Goal: Information Seeking & Learning: Learn about a topic

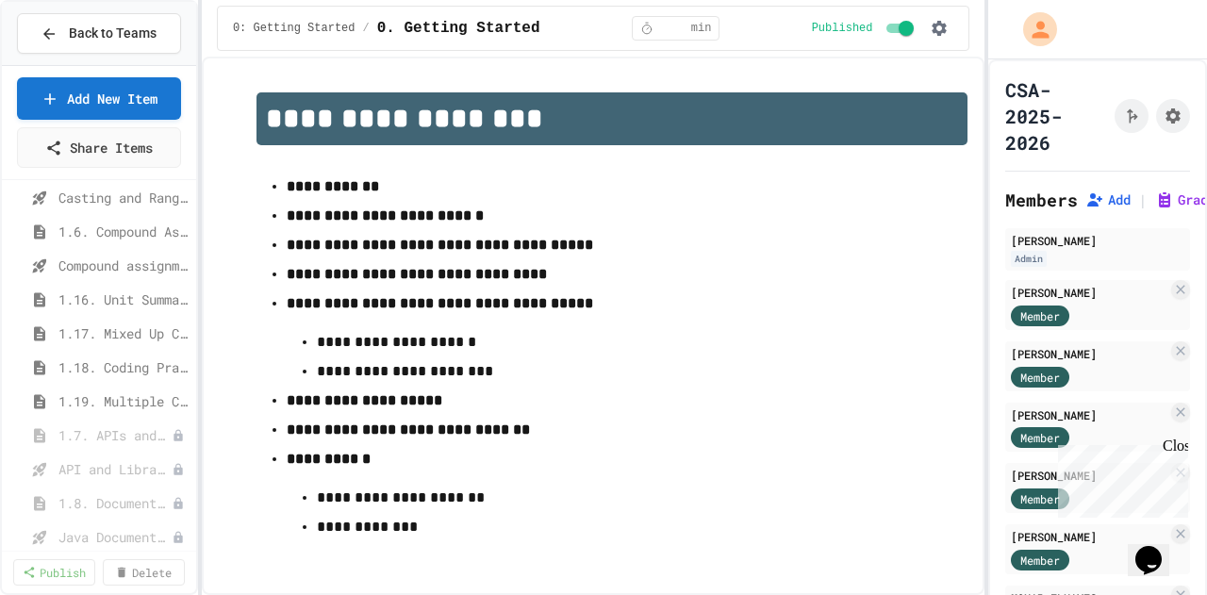
scroll to position [324, 0]
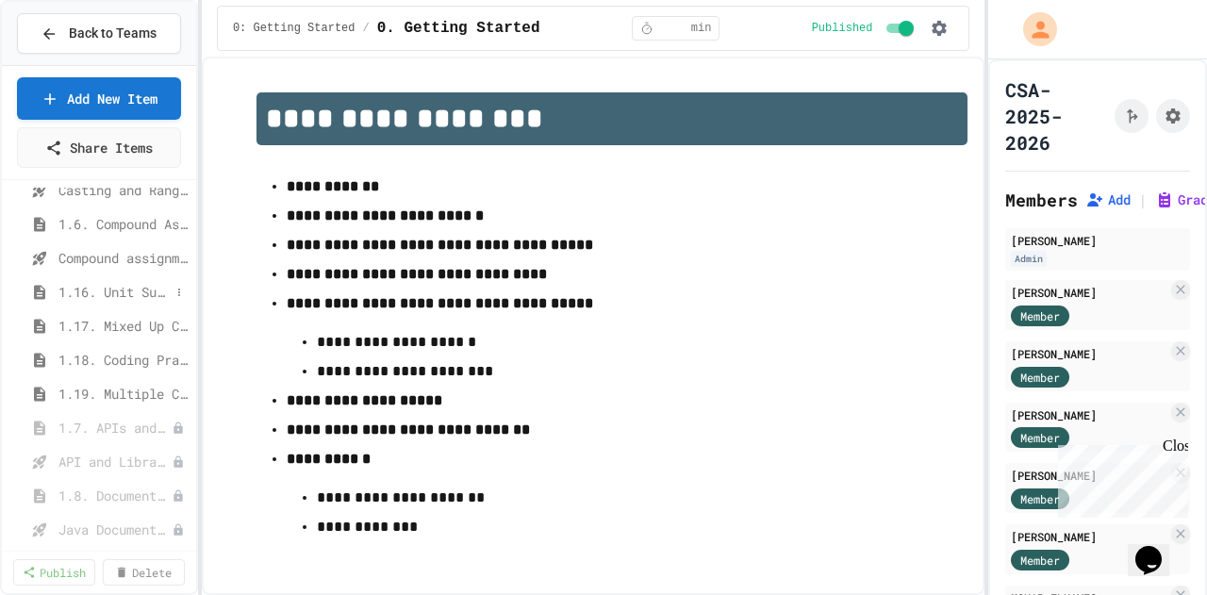
click at [113, 287] on span "1.16. Unit Summary 1a (1.1-1.6)" at bounding box center [113, 292] width 111 height 20
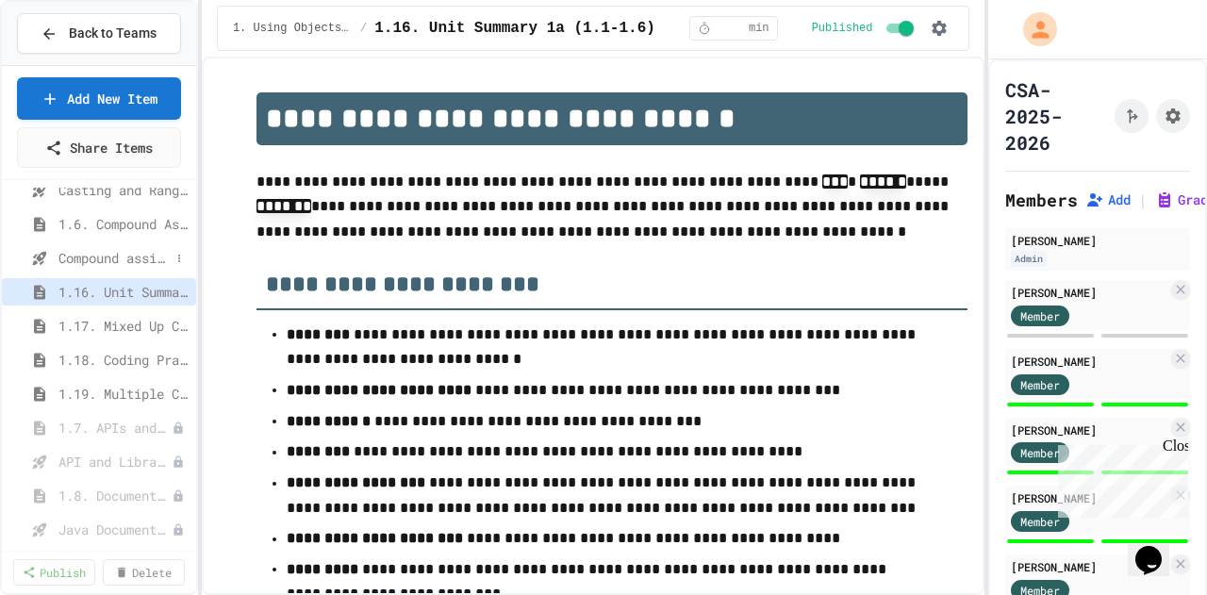
click at [109, 260] on span "Compound assignment operators - Quiz" at bounding box center [113, 258] width 111 height 20
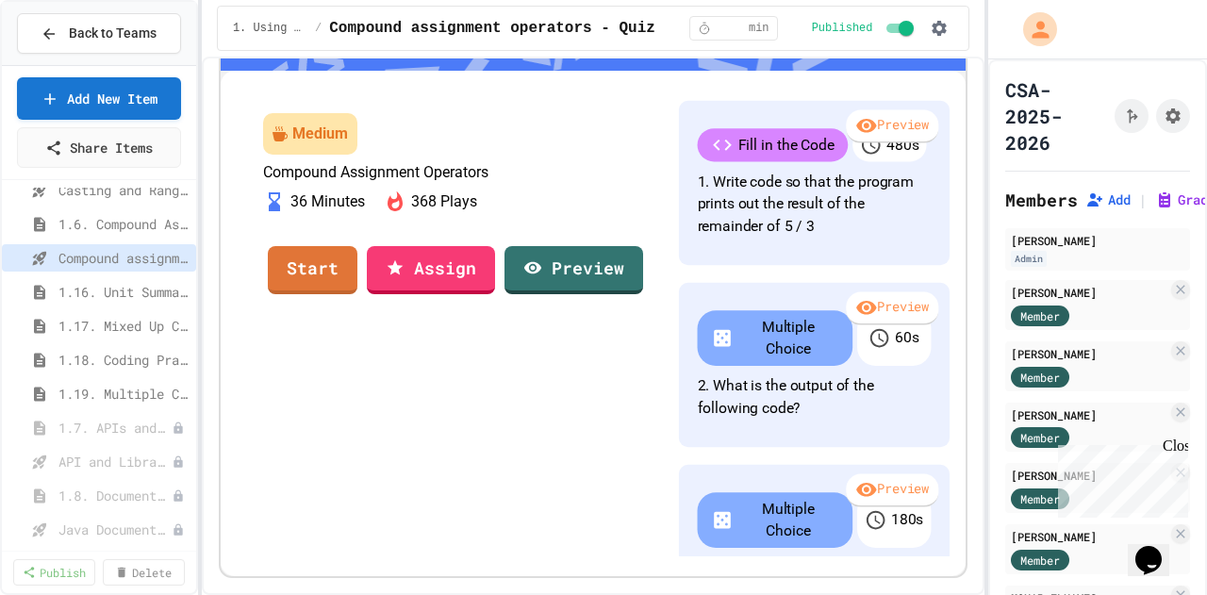
scroll to position [8, 0]
click at [620, 293] on link "Preview" at bounding box center [573, 267] width 137 height 51
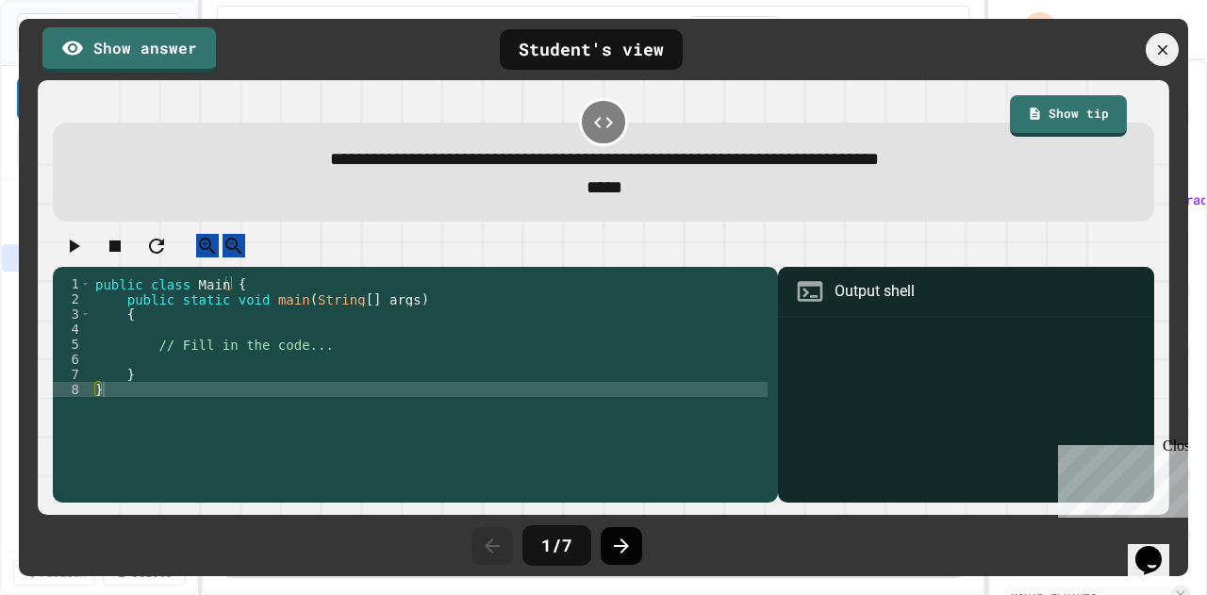
click at [615, 544] on icon at bounding box center [621, 546] width 23 height 23
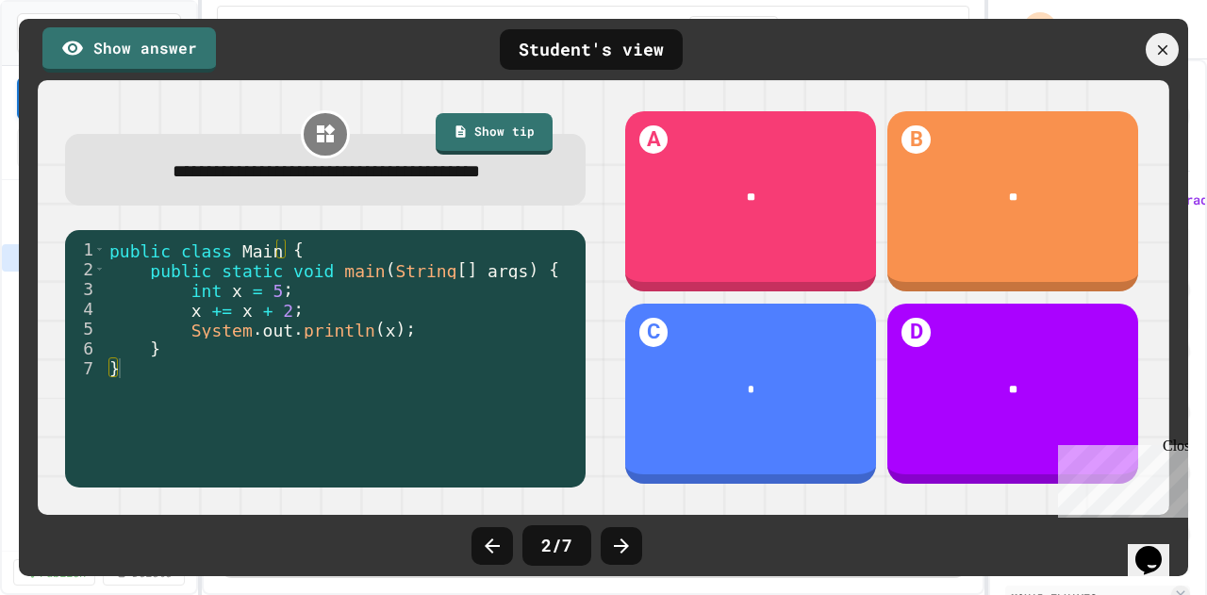
click at [615, 544] on icon at bounding box center [621, 546] width 23 height 23
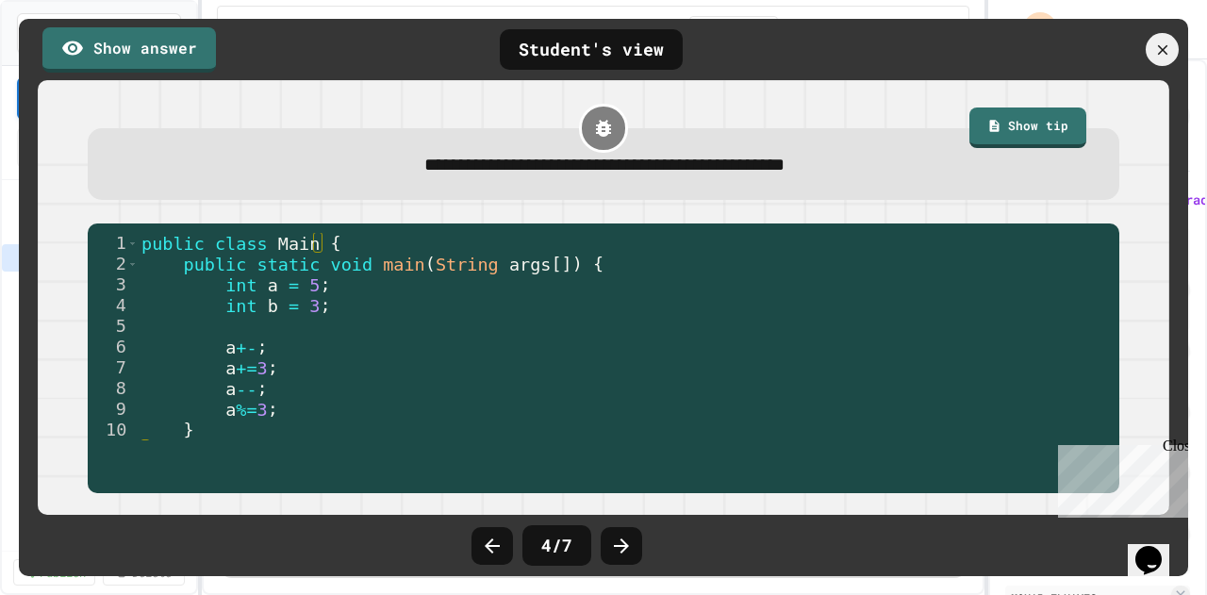
click at [615, 544] on icon at bounding box center [621, 546] width 23 height 23
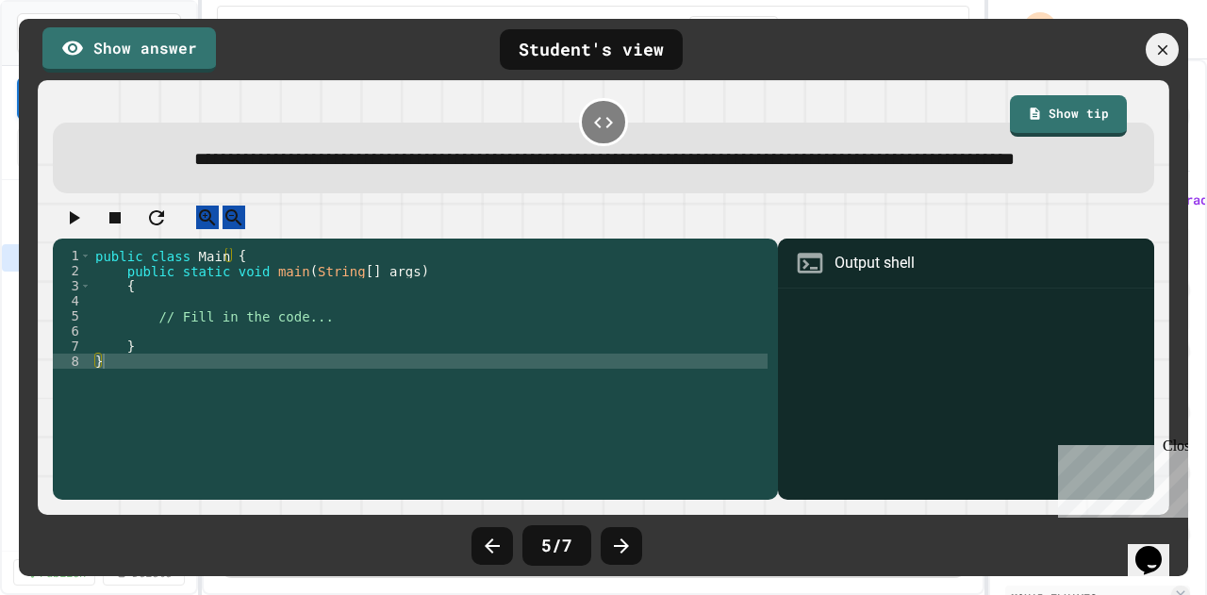
click at [615, 544] on icon at bounding box center [621, 546] width 23 height 23
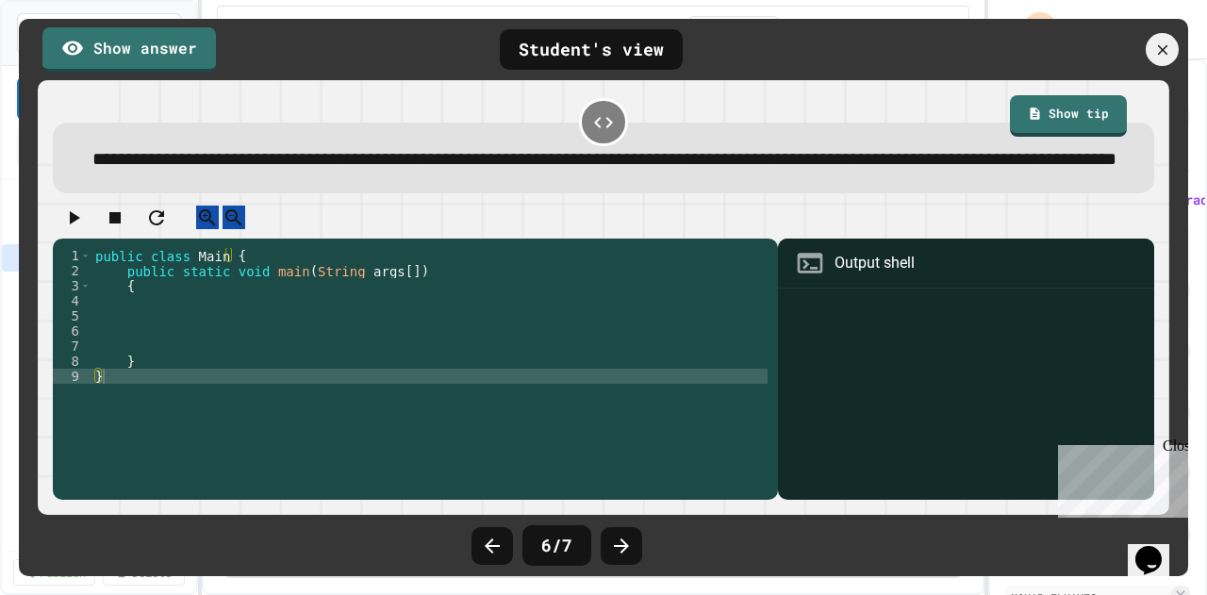
click at [615, 544] on icon at bounding box center [621, 546] width 23 height 23
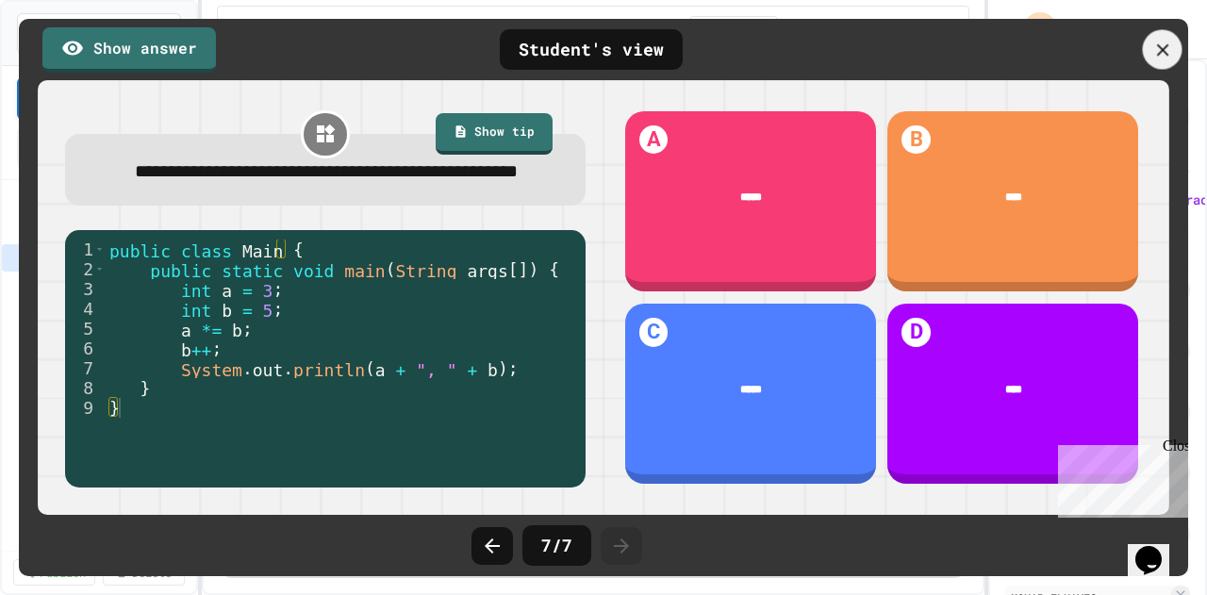
click at [1169, 42] on icon at bounding box center [1162, 50] width 21 height 21
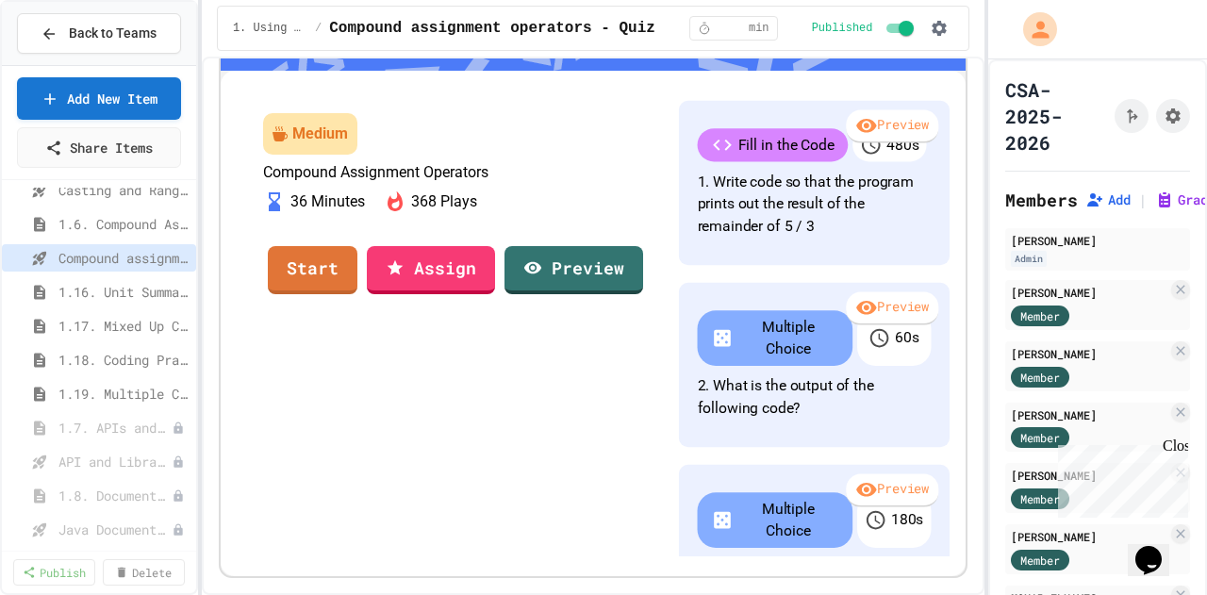
scroll to position [219, 0]
click at [355, 293] on link "Start" at bounding box center [313, 267] width 89 height 51
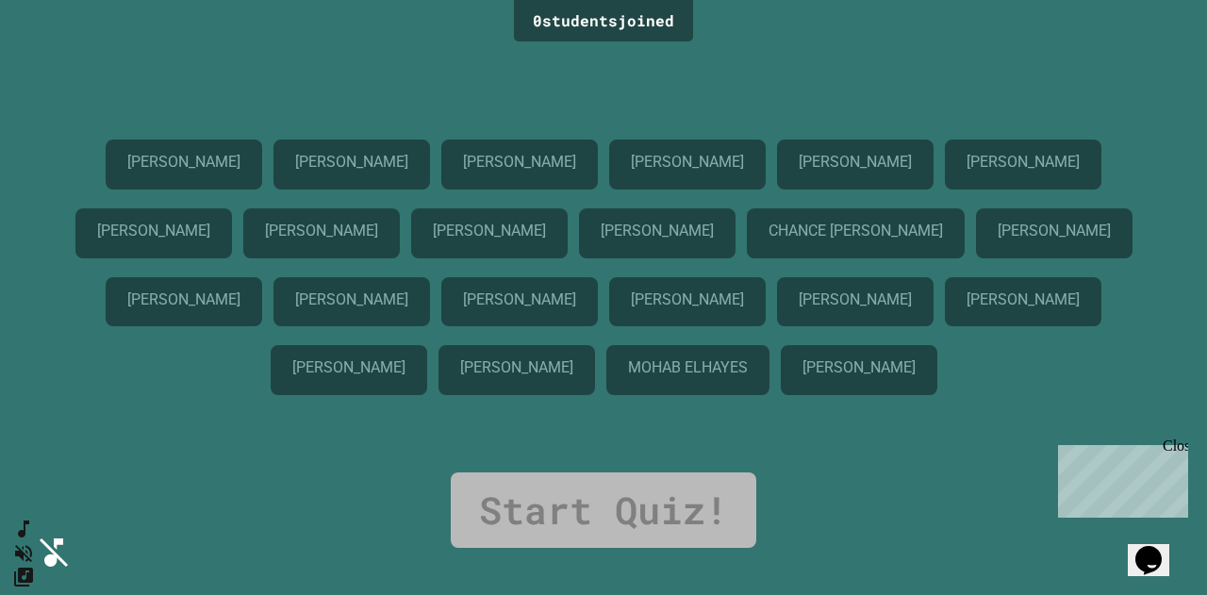
click at [1178, 447] on div "Close" at bounding box center [1175, 450] width 24 height 24
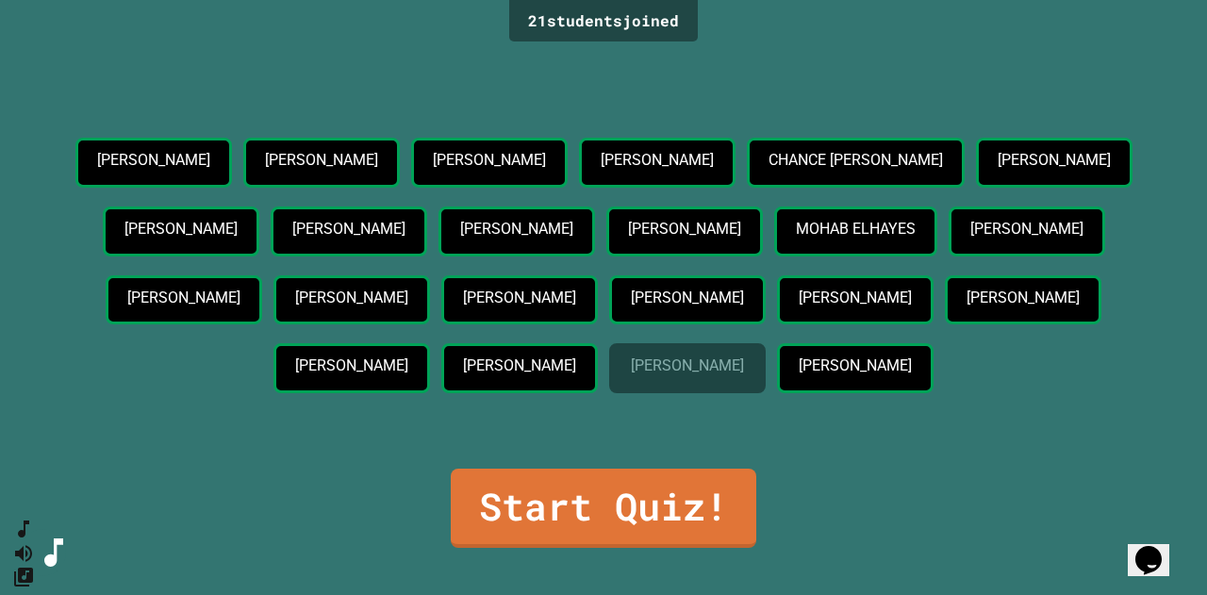
scroll to position [38, 0]
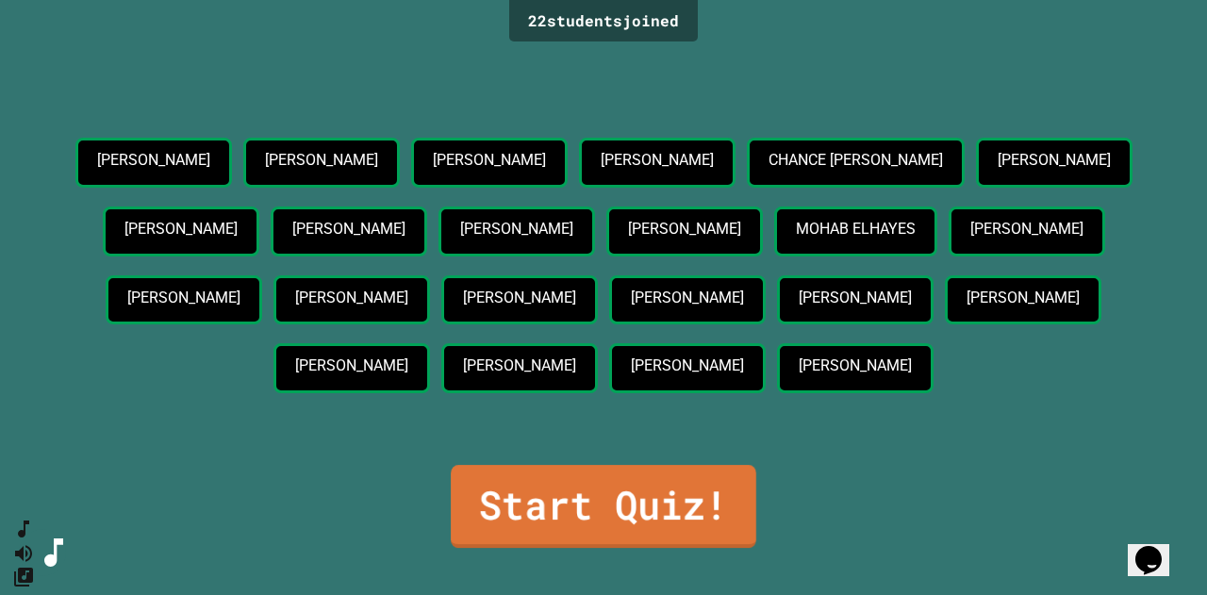
click at [696, 525] on link "Start Quiz!" at bounding box center [603, 506] width 305 height 83
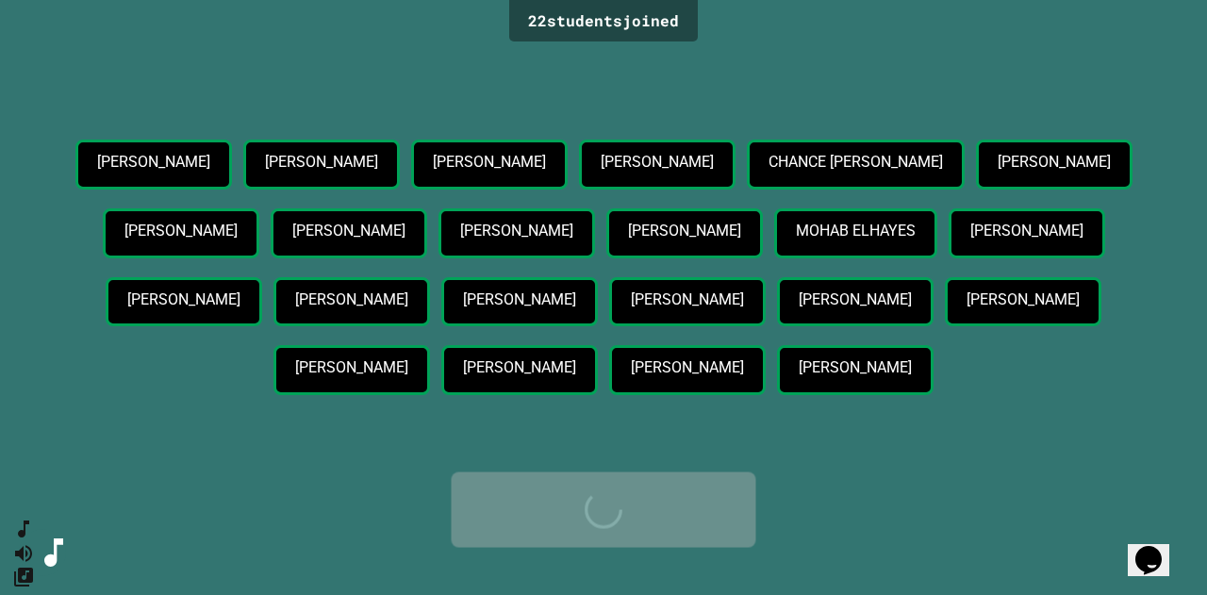
scroll to position [0, 0]
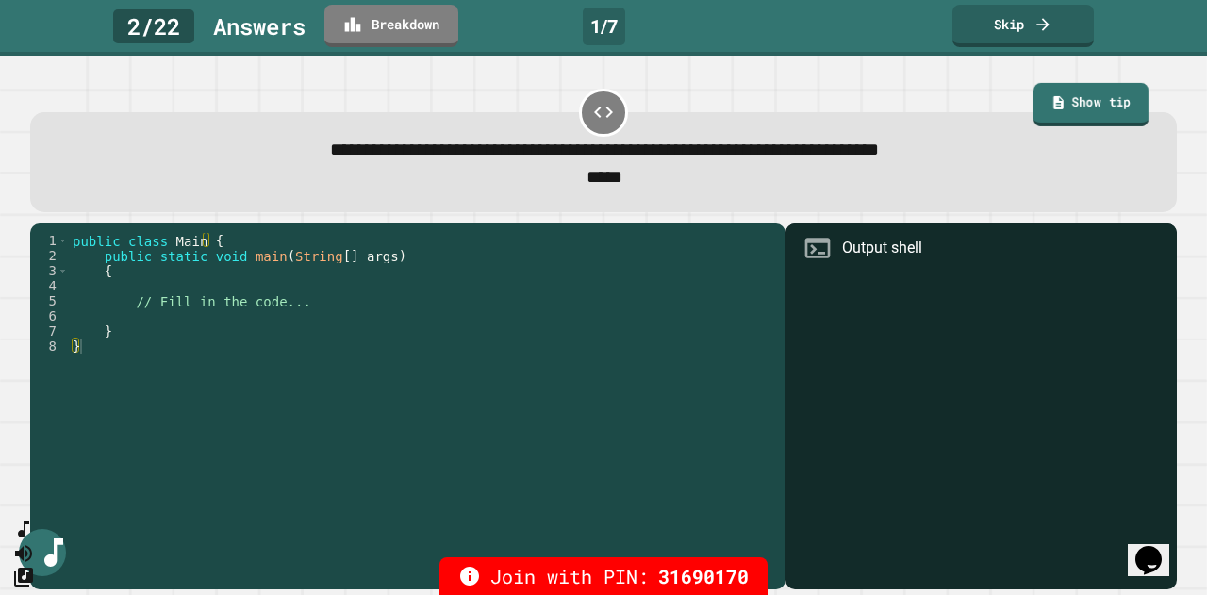
click at [1056, 88] on link "Show tip" at bounding box center [1090, 104] width 115 height 43
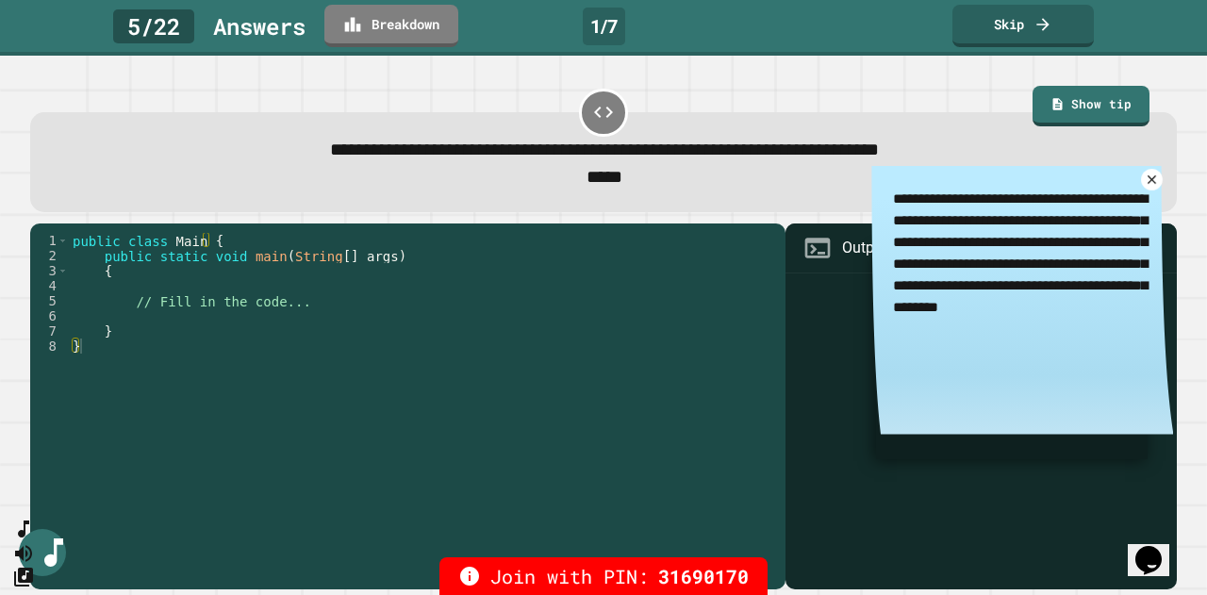
click at [1148, 184] on icon at bounding box center [1152, 179] width 8 height 8
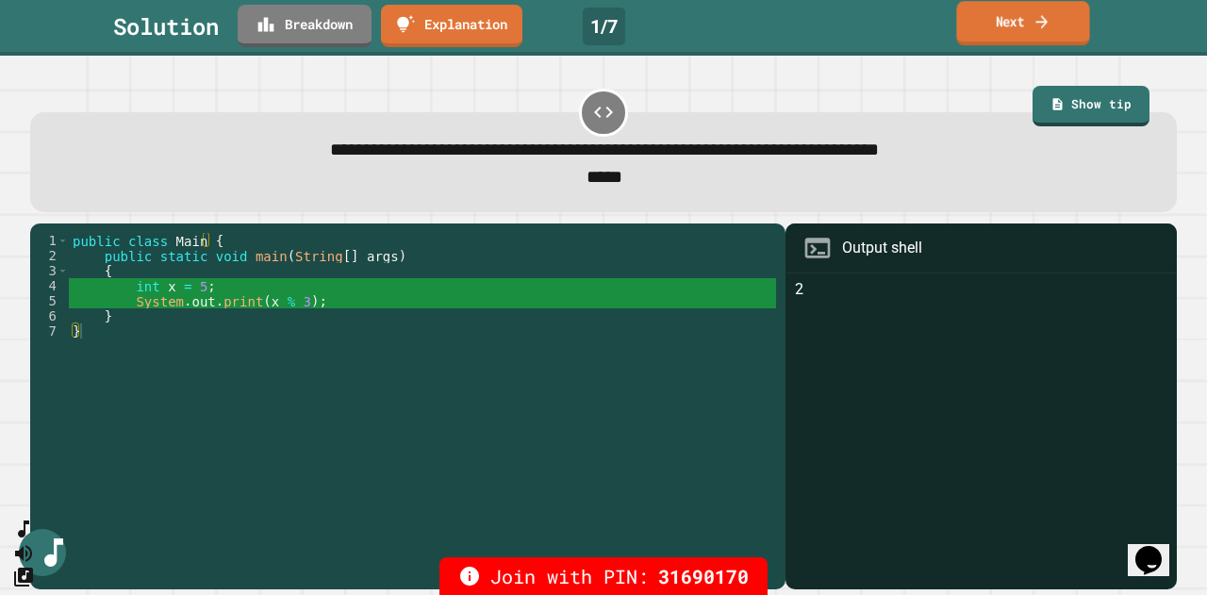
click at [986, 27] on link "Next" at bounding box center [1022, 23] width 133 height 44
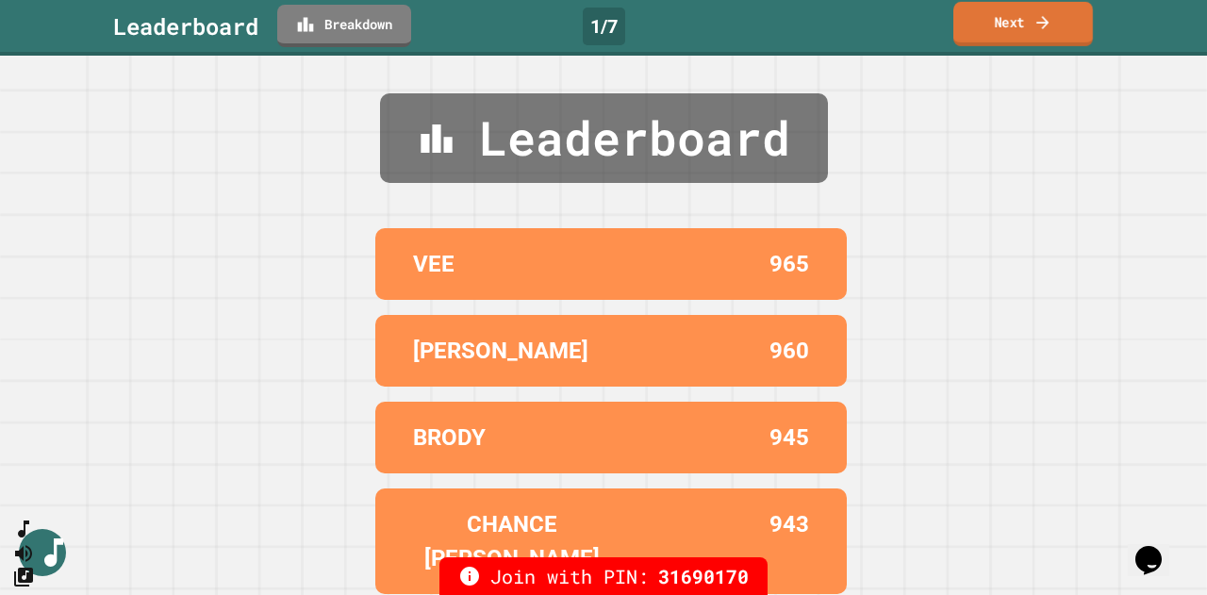
click at [986, 27] on link "Next" at bounding box center [1023, 24] width 140 height 44
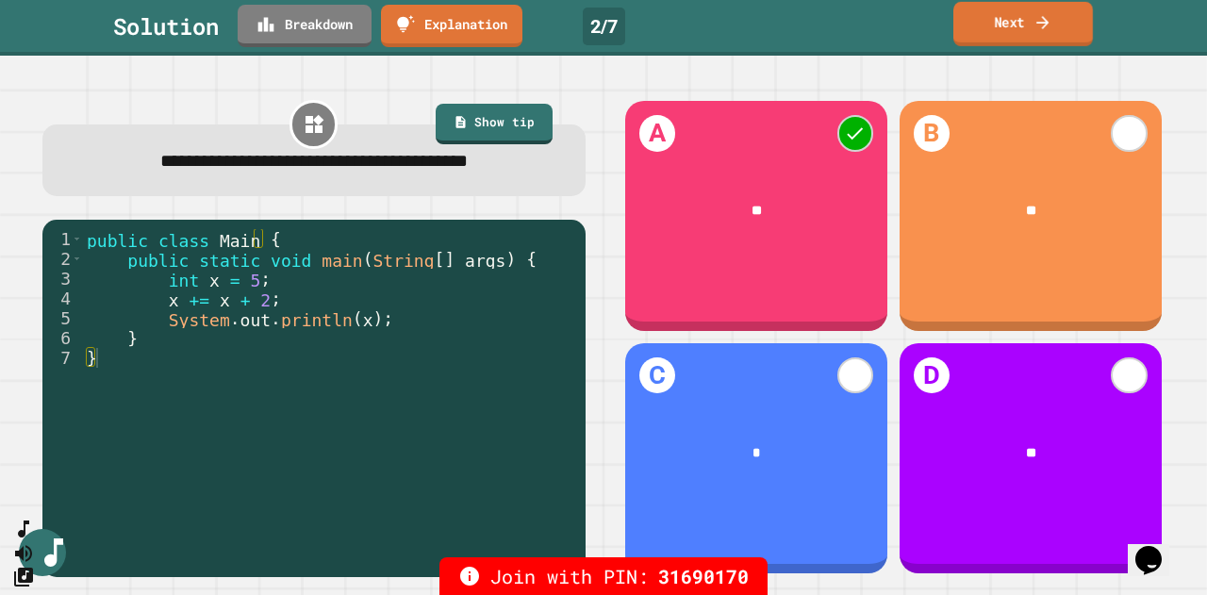
click at [986, 27] on link "Next" at bounding box center [1023, 24] width 140 height 44
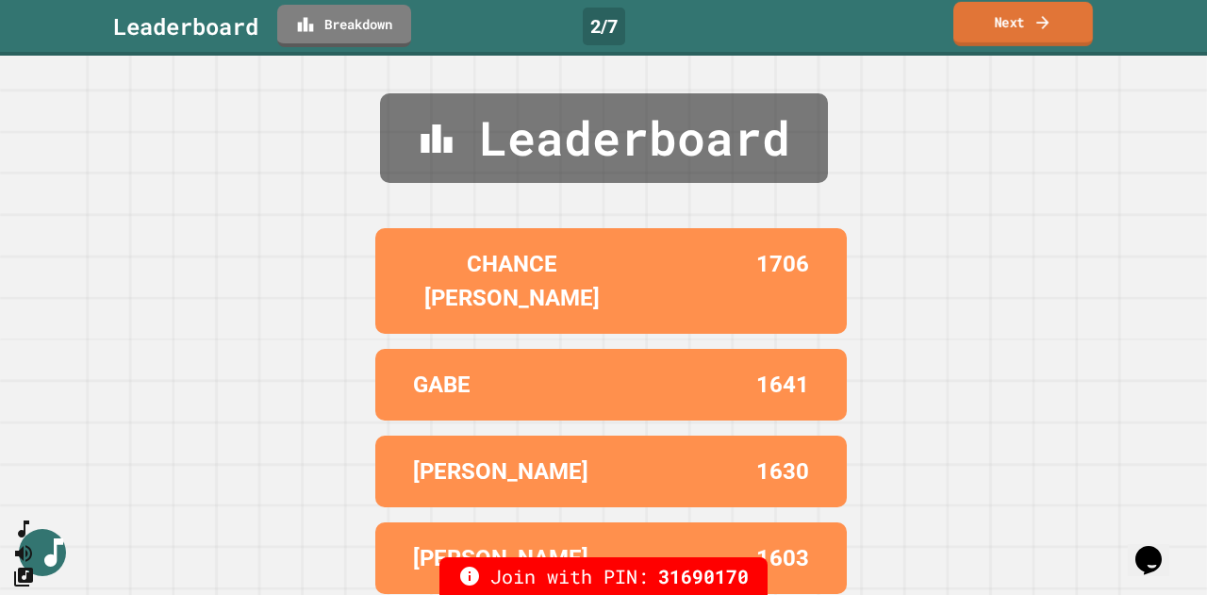
click at [986, 27] on link "Next" at bounding box center [1023, 24] width 140 height 44
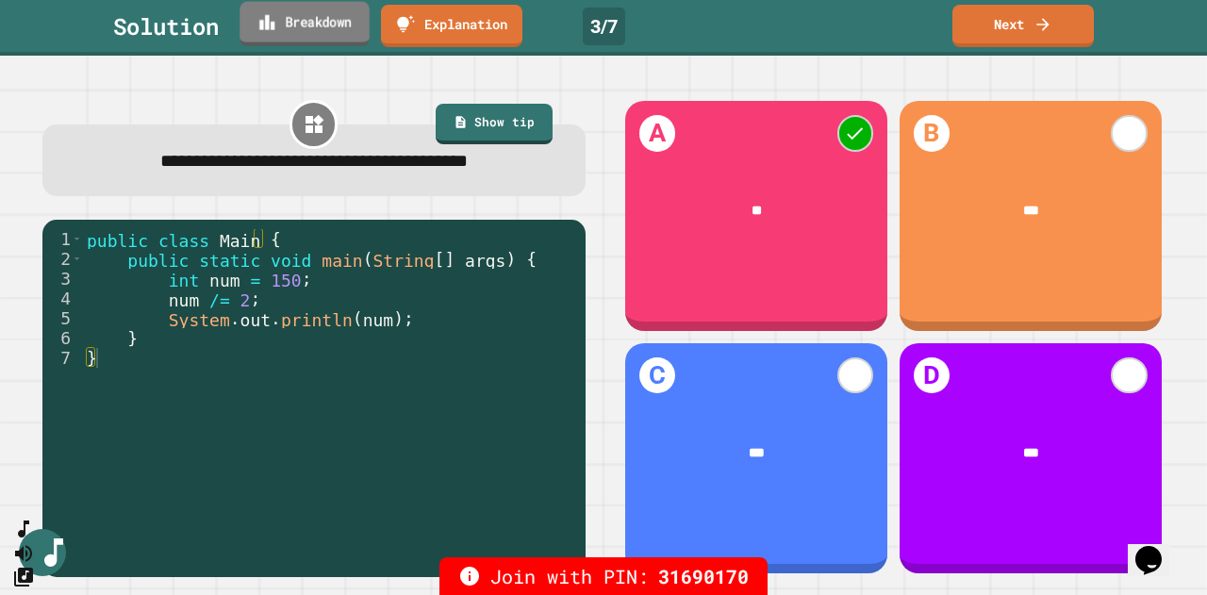
click at [305, 38] on link "Breakdown" at bounding box center [304, 24] width 130 height 44
click at [1016, 29] on link "Next" at bounding box center [1022, 24] width 137 height 44
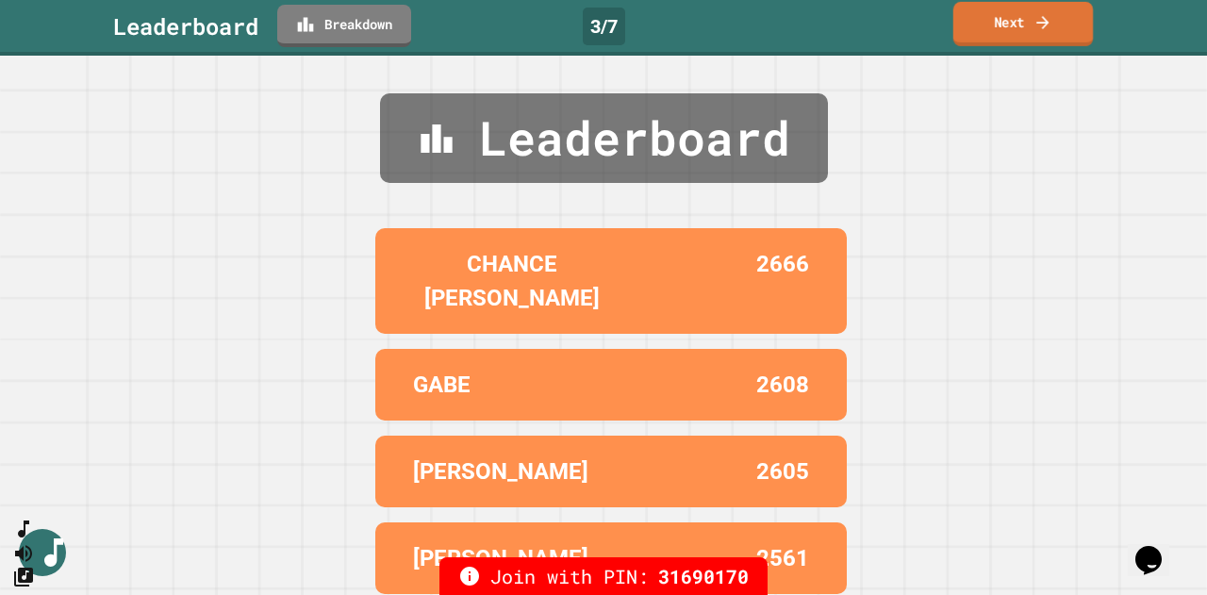
click at [1016, 29] on link "Next" at bounding box center [1023, 24] width 140 height 44
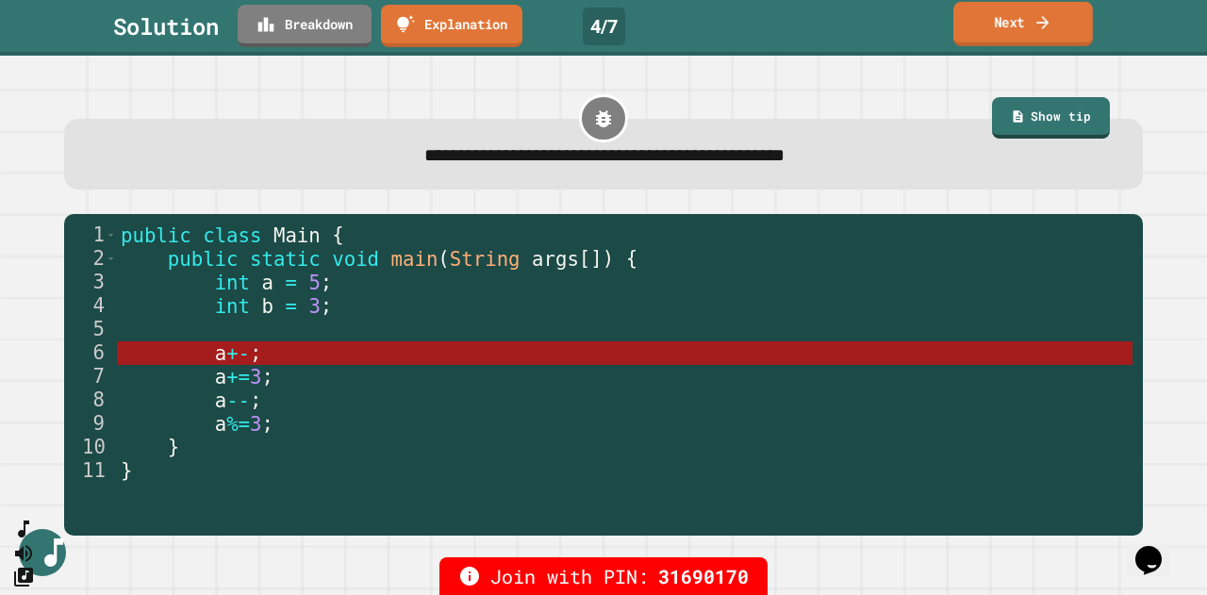
click at [1005, 32] on link "Next" at bounding box center [1023, 24] width 140 height 44
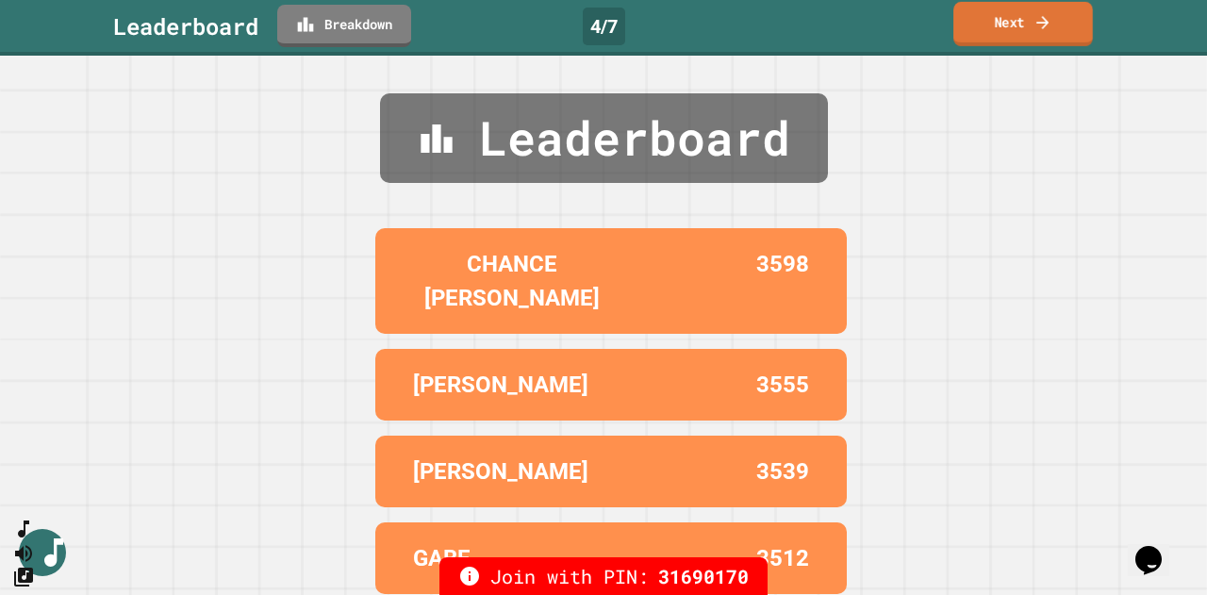
click at [1005, 32] on link "Next" at bounding box center [1023, 24] width 140 height 44
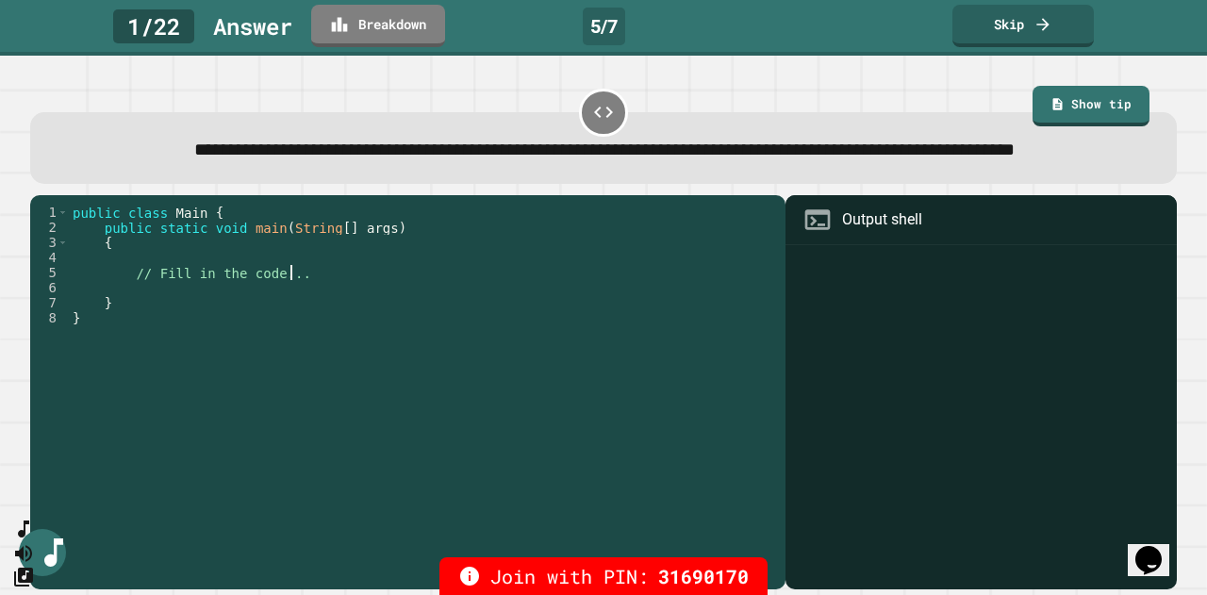
click at [360, 309] on div "public class Main { public static void main ( String [ ] args ) { // Fill in th…" at bounding box center [422, 371] width 707 height 332
type textarea "**********"
click at [212, 352] on div "public class Main { public static void main ( String [ ] args ) { // Fill in th…" at bounding box center [422, 371] width 707 height 332
click at [322, 305] on div "public class Main { public static void main ( String [ ] args ) { // Fill in th…" at bounding box center [422, 371] width 707 height 332
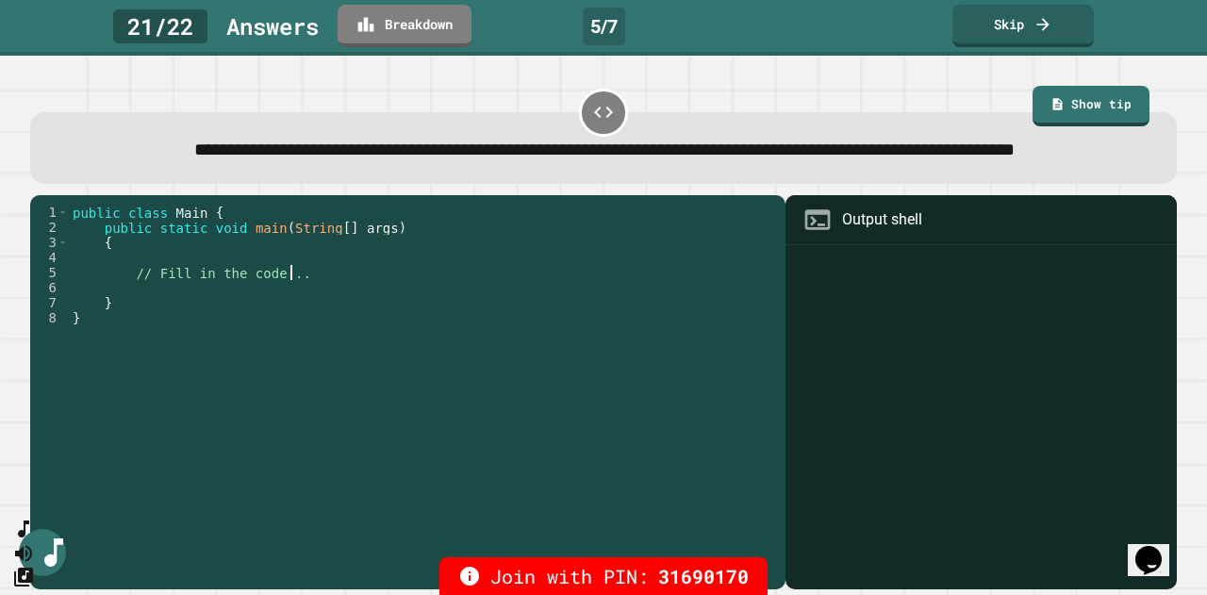
click at [427, 306] on div "public class Main { public static void main ( String [ ] args ) { // Fill in th…" at bounding box center [422, 371] width 707 height 332
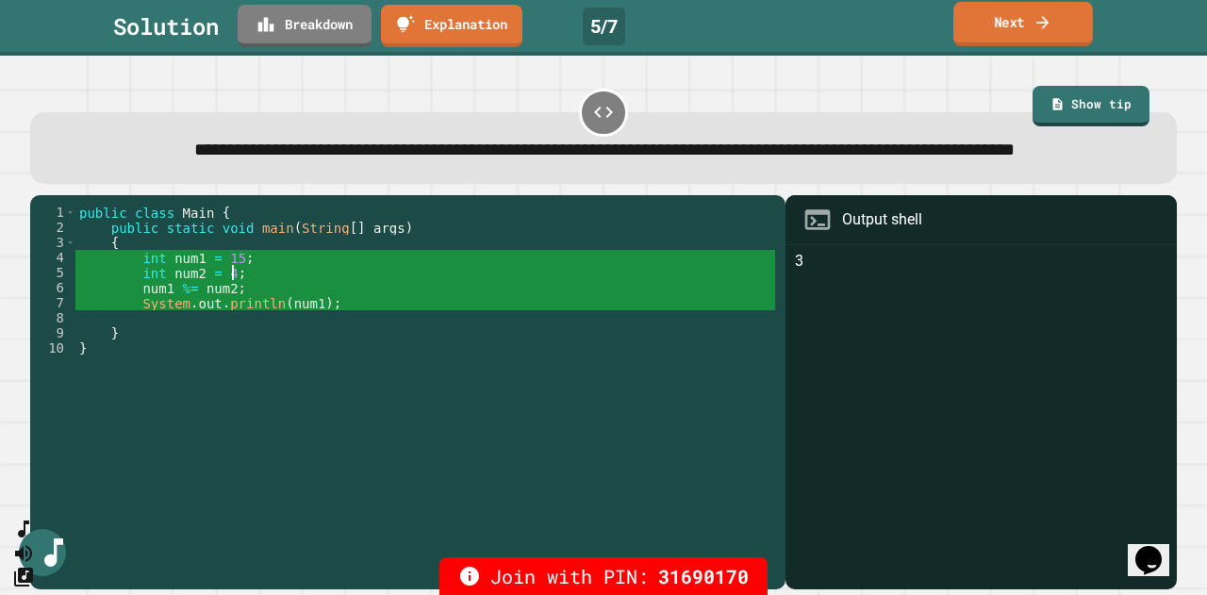
click at [1030, 19] on link "Next" at bounding box center [1023, 24] width 140 height 44
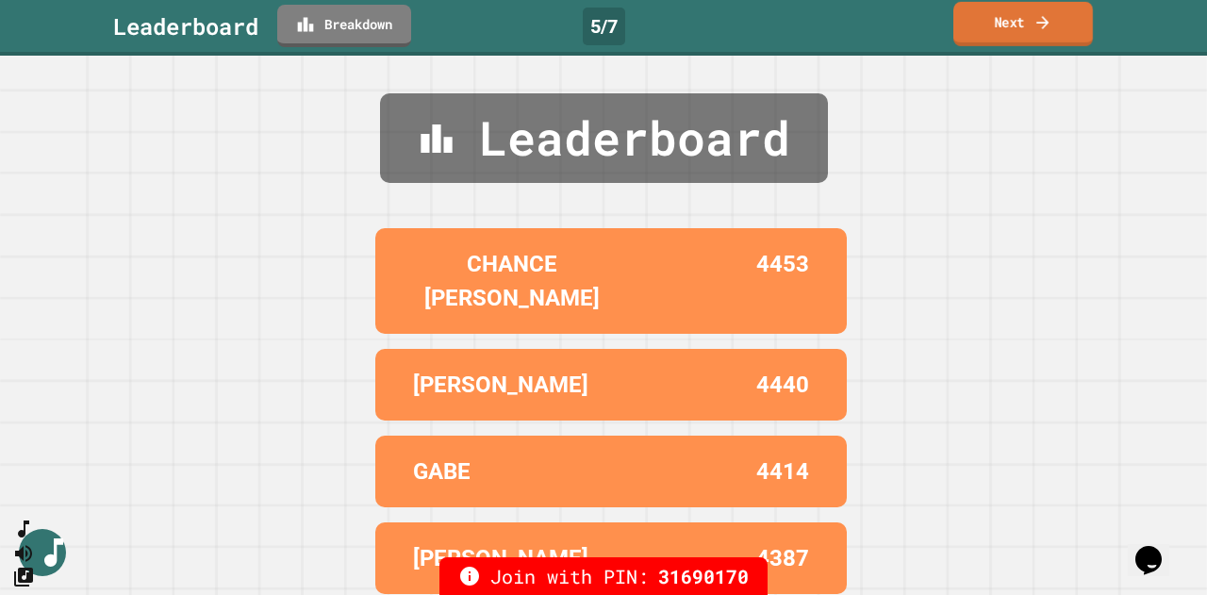
click at [1037, 22] on icon at bounding box center [1042, 21] width 12 height 13
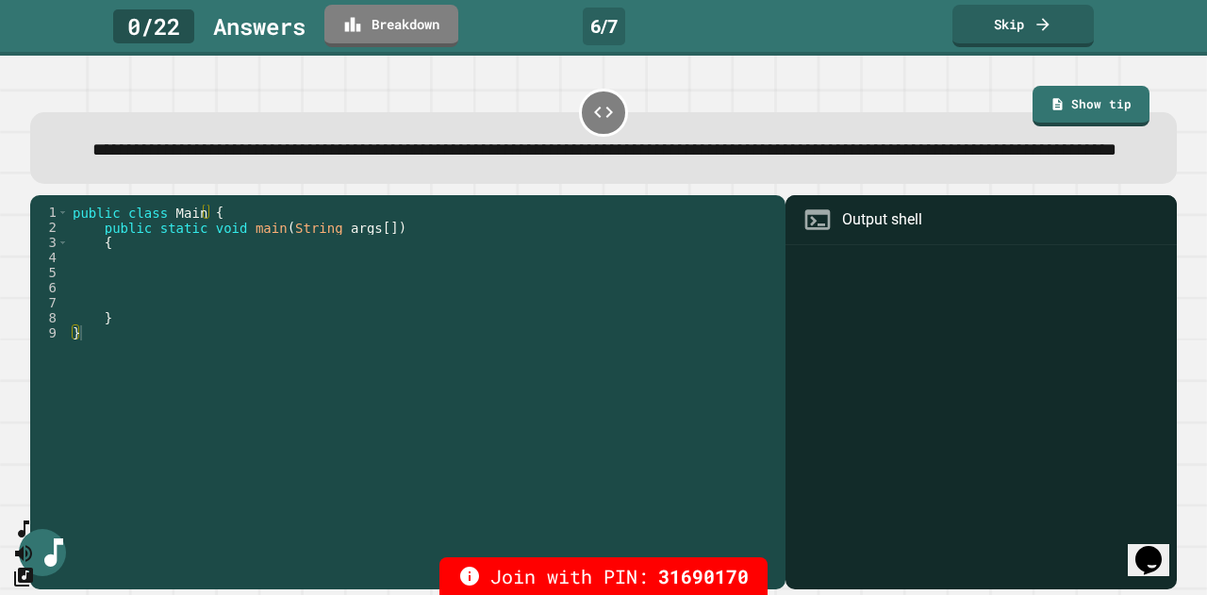
click at [157, 316] on div "public class Main { public static void main ( String args [ ]) { } }" at bounding box center [422, 371] width 707 height 332
click at [195, 272] on div "public class Main { public static void main ( String args [ ]) { } }" at bounding box center [422, 371] width 707 height 332
type textarea "*"
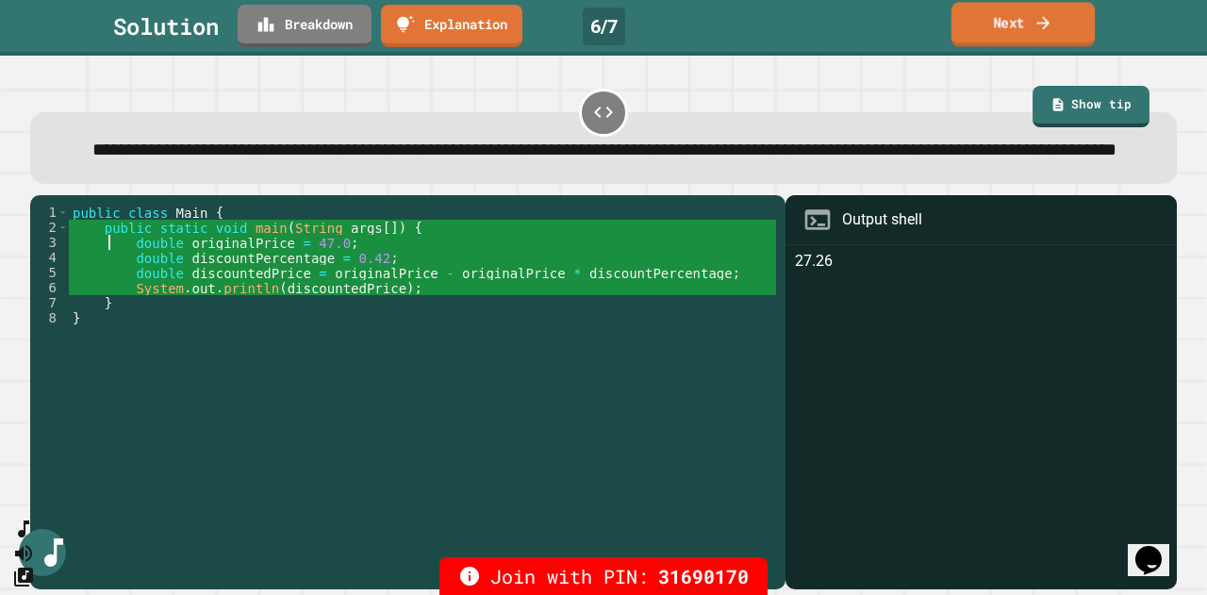
click at [1050, 41] on link "Next" at bounding box center [1022, 24] width 143 height 44
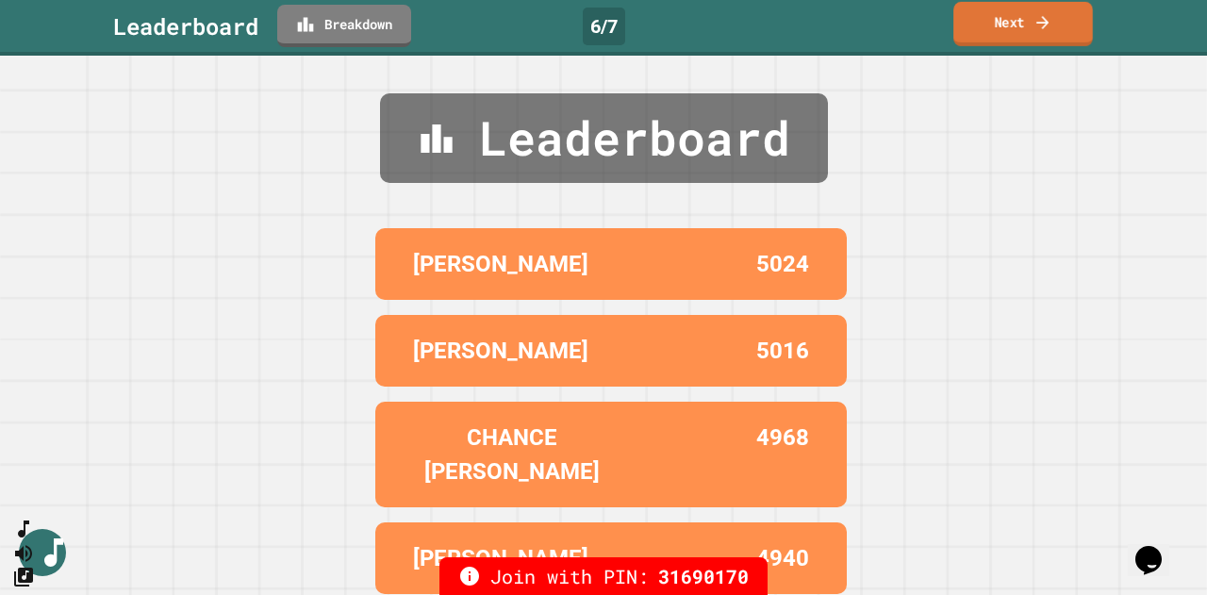
click at [1050, 41] on link "Next" at bounding box center [1023, 24] width 140 height 44
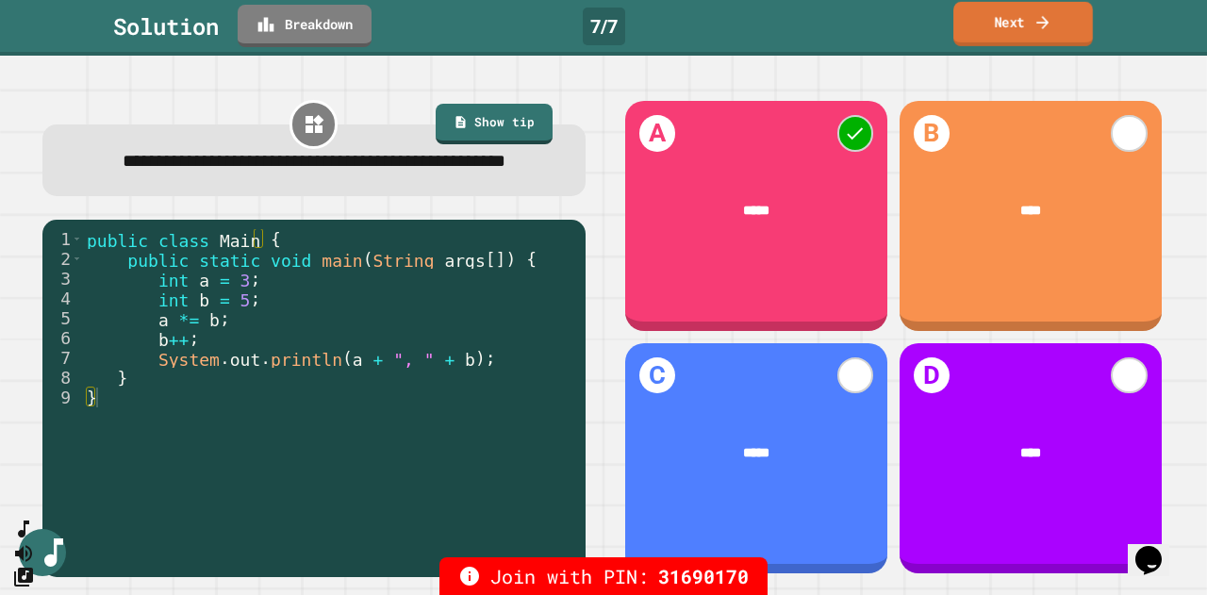
click at [1024, 31] on link "Next" at bounding box center [1023, 24] width 140 height 44
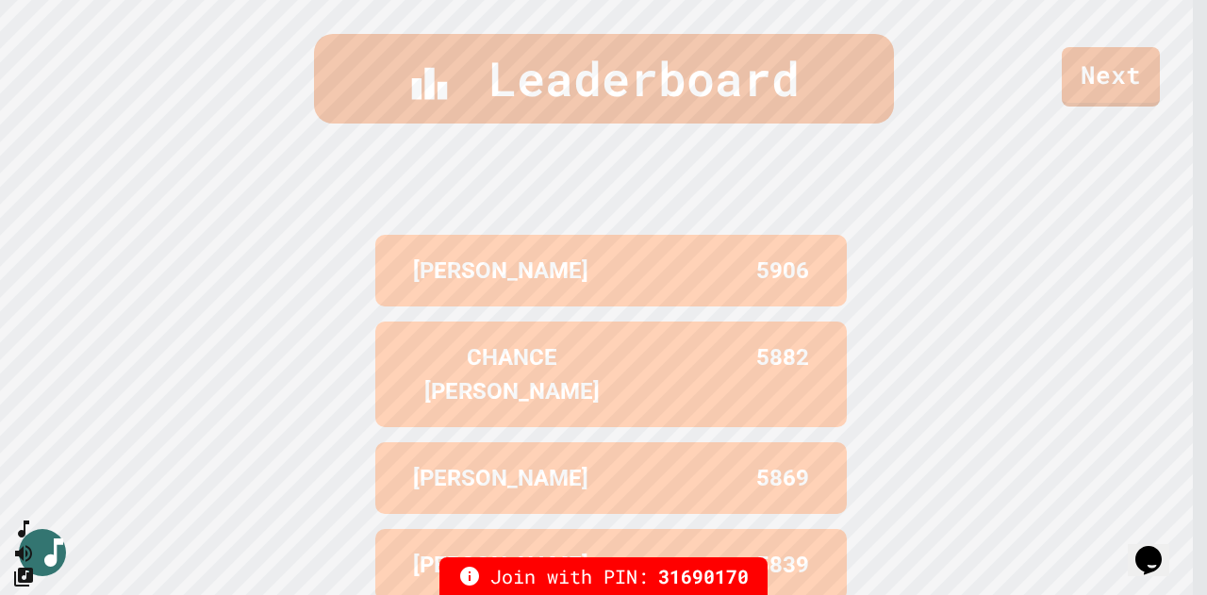
scroll to position [784, 0]
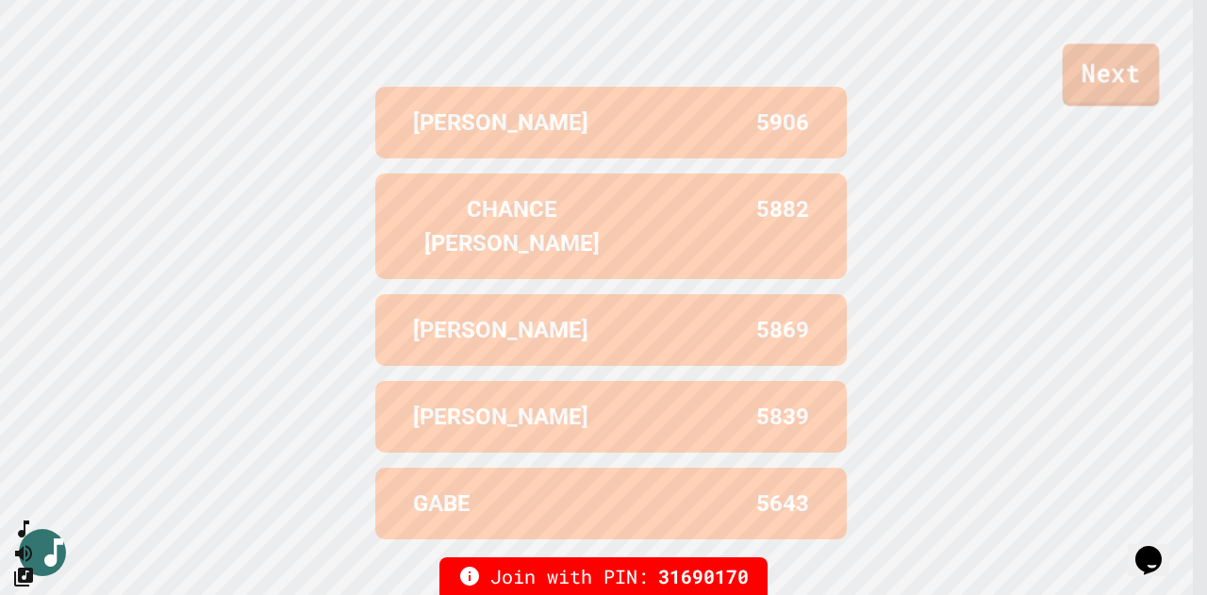
click at [1105, 88] on link "Next" at bounding box center [1111, 74] width 97 height 62
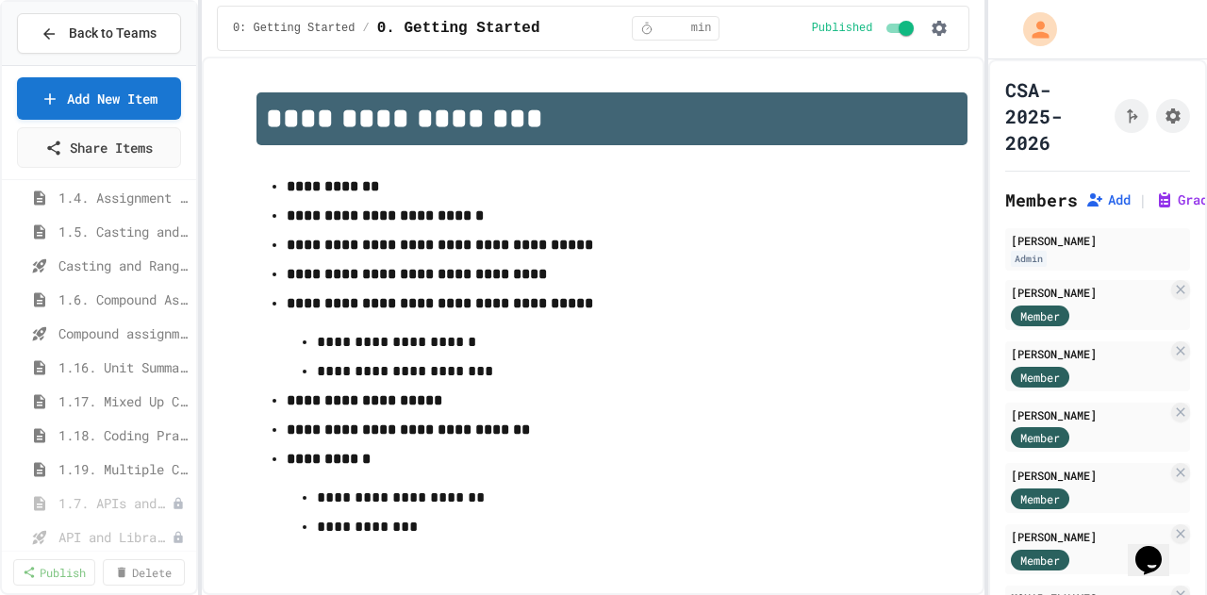
scroll to position [252, 0]
click at [111, 392] on span "1.17. Mixed Up Code Practice 1.1-1.6" at bounding box center [113, 398] width 111 height 20
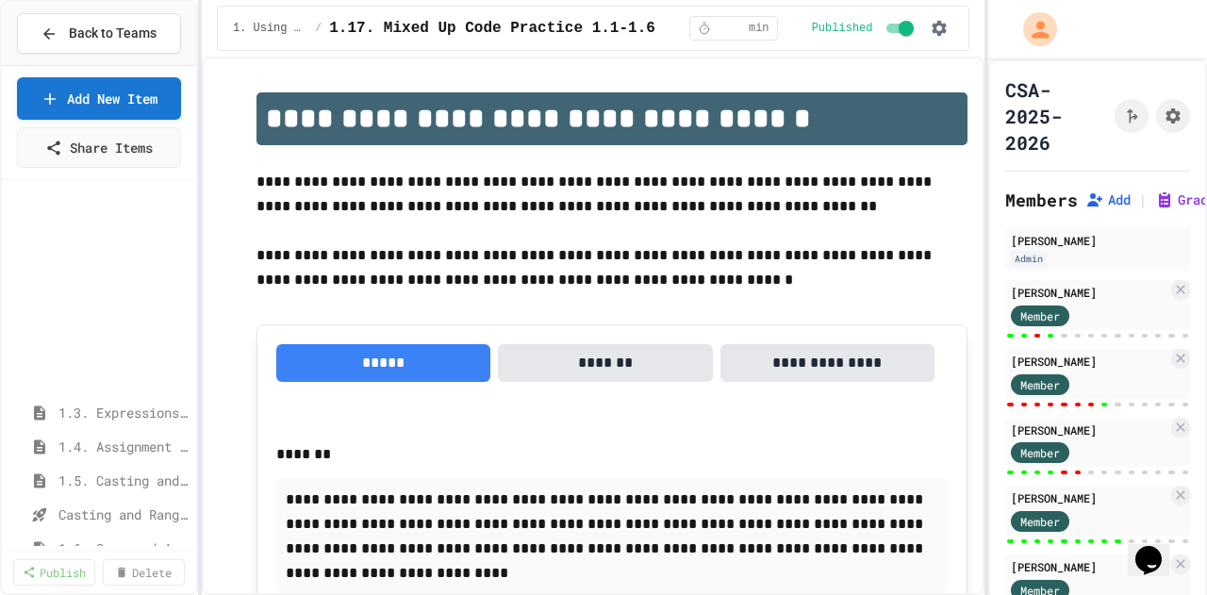
scroll to position [252, 0]
